Goal: Task Accomplishment & Management: Manage account settings

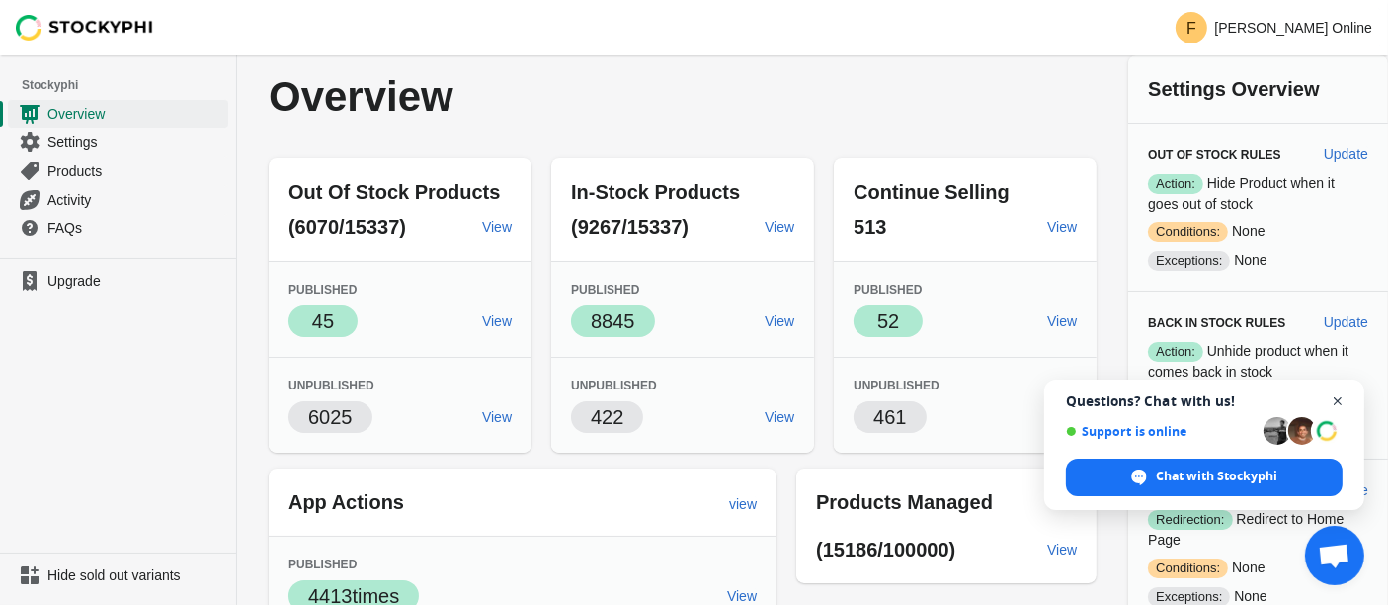
click at [1335, 393] on span "Close chat" at bounding box center [1338, 401] width 25 height 25
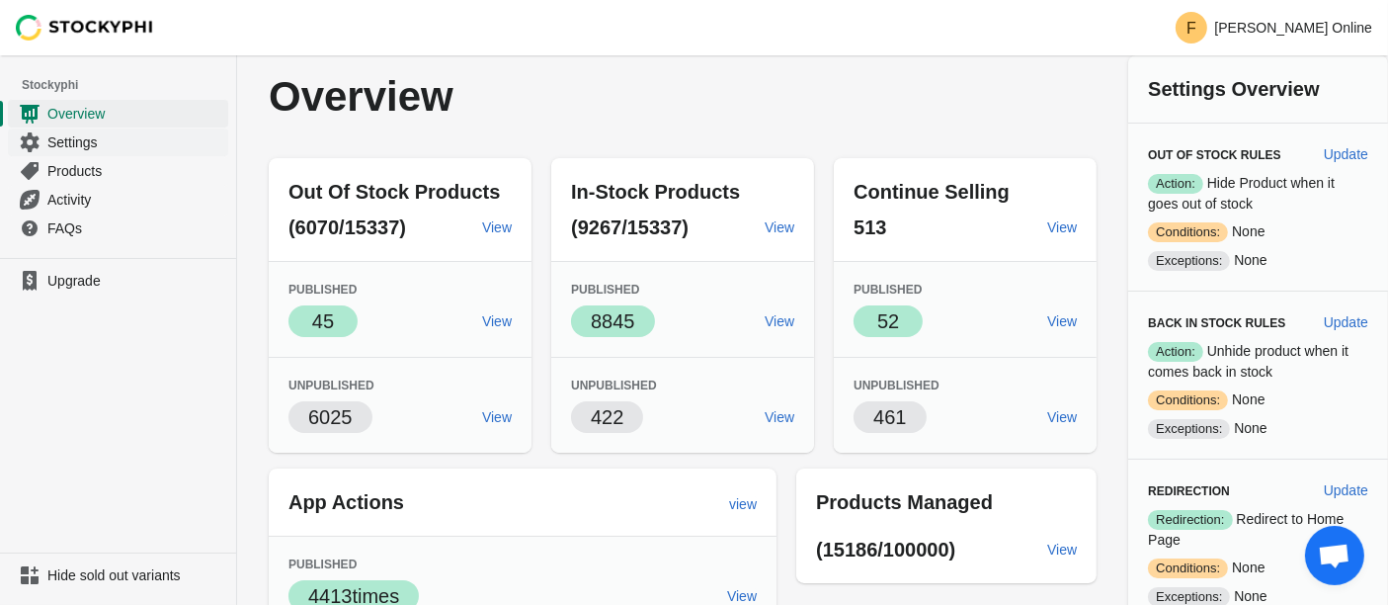
click at [75, 141] on span "Settings" at bounding box center [135, 142] width 177 height 20
click at [96, 143] on span "Settings" at bounding box center [135, 142] width 177 height 20
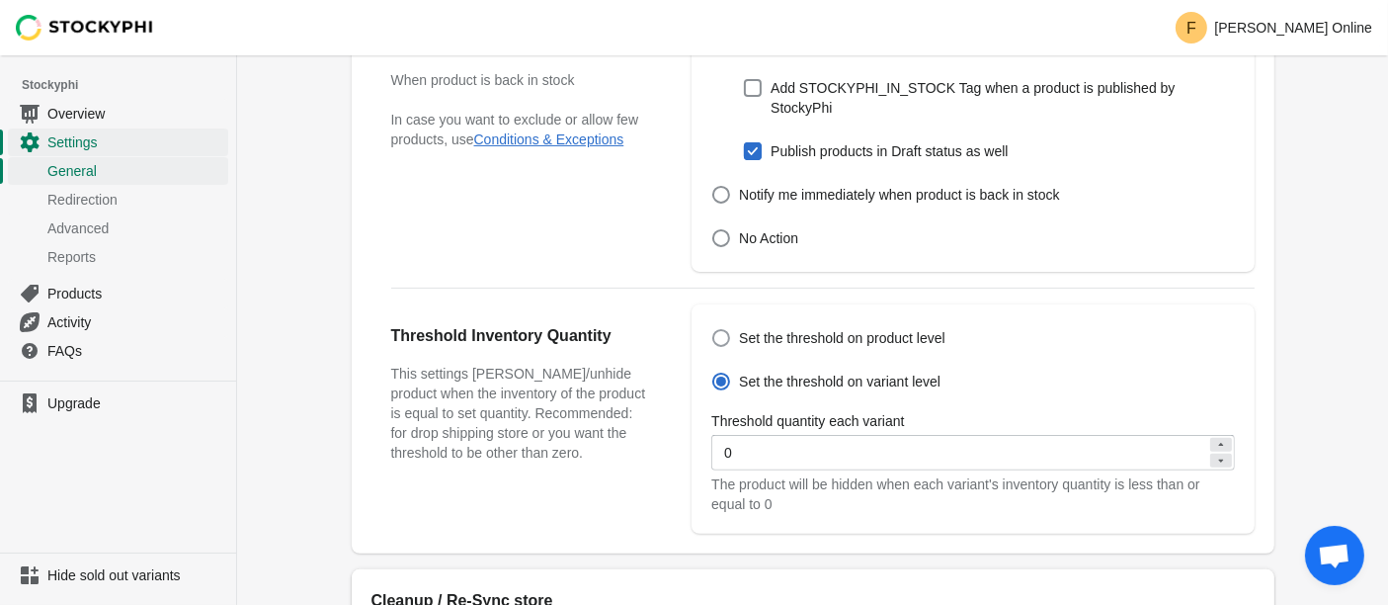
scroll to position [768, 0]
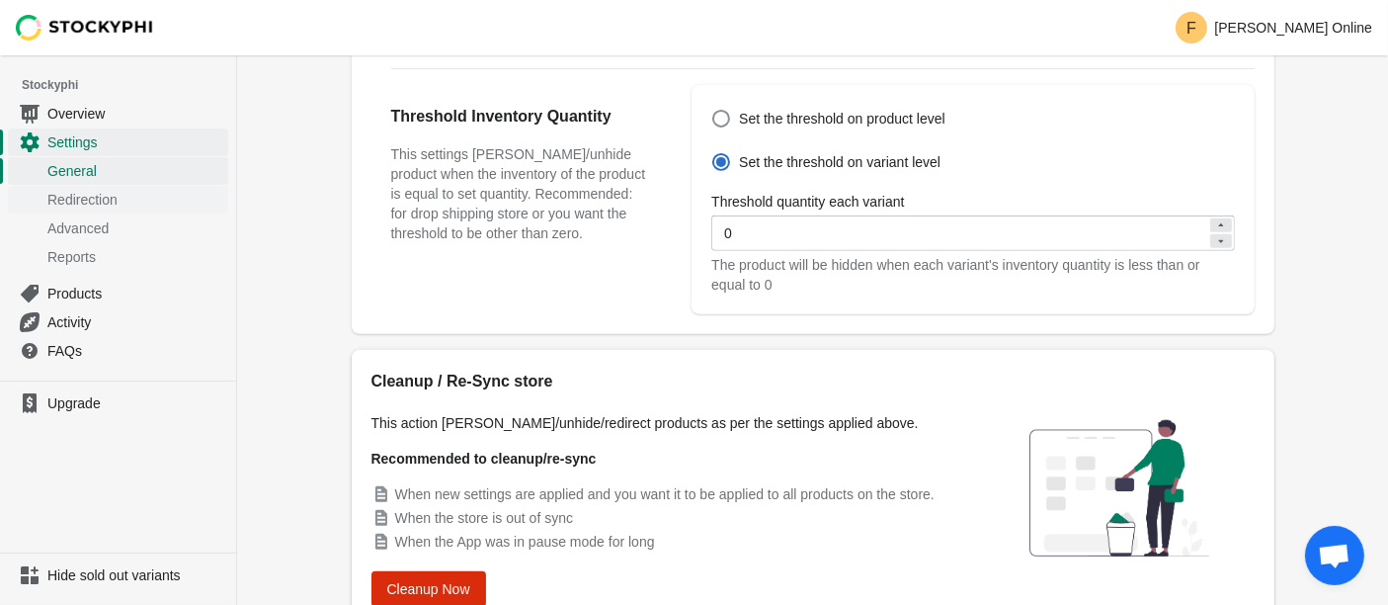
click at [137, 192] on span "Redirection" at bounding box center [135, 200] width 177 height 20
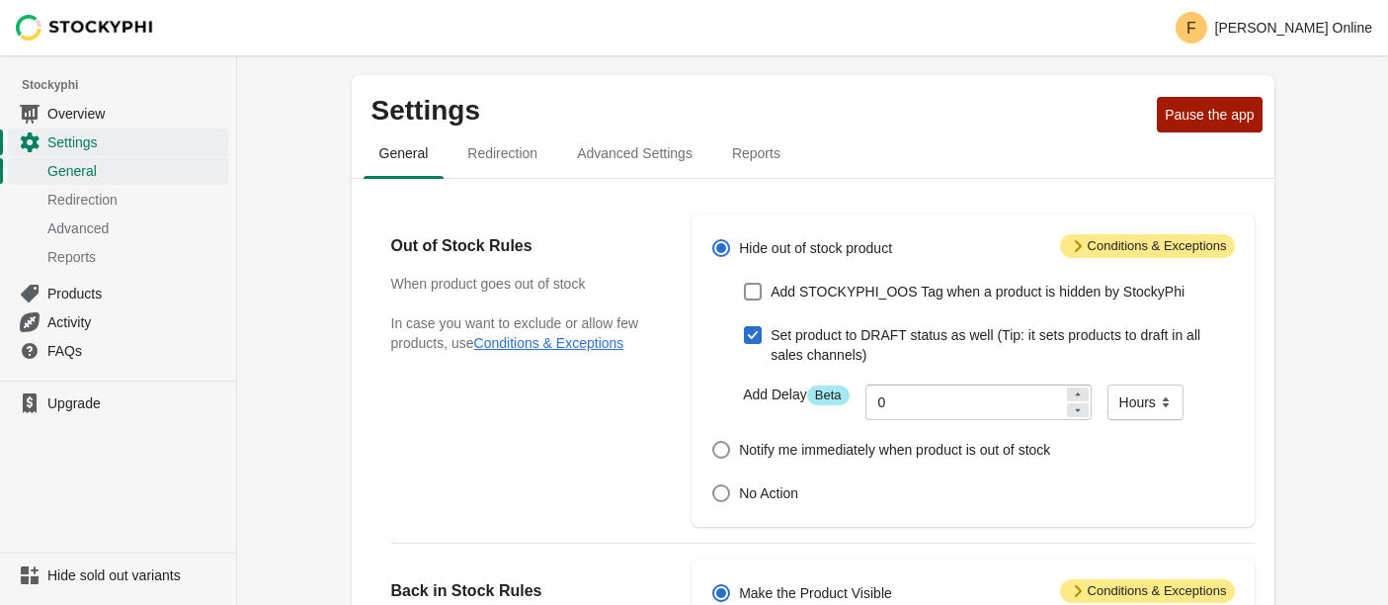
scroll to position [768, 0]
